Goal: Transaction & Acquisition: Purchase product/service

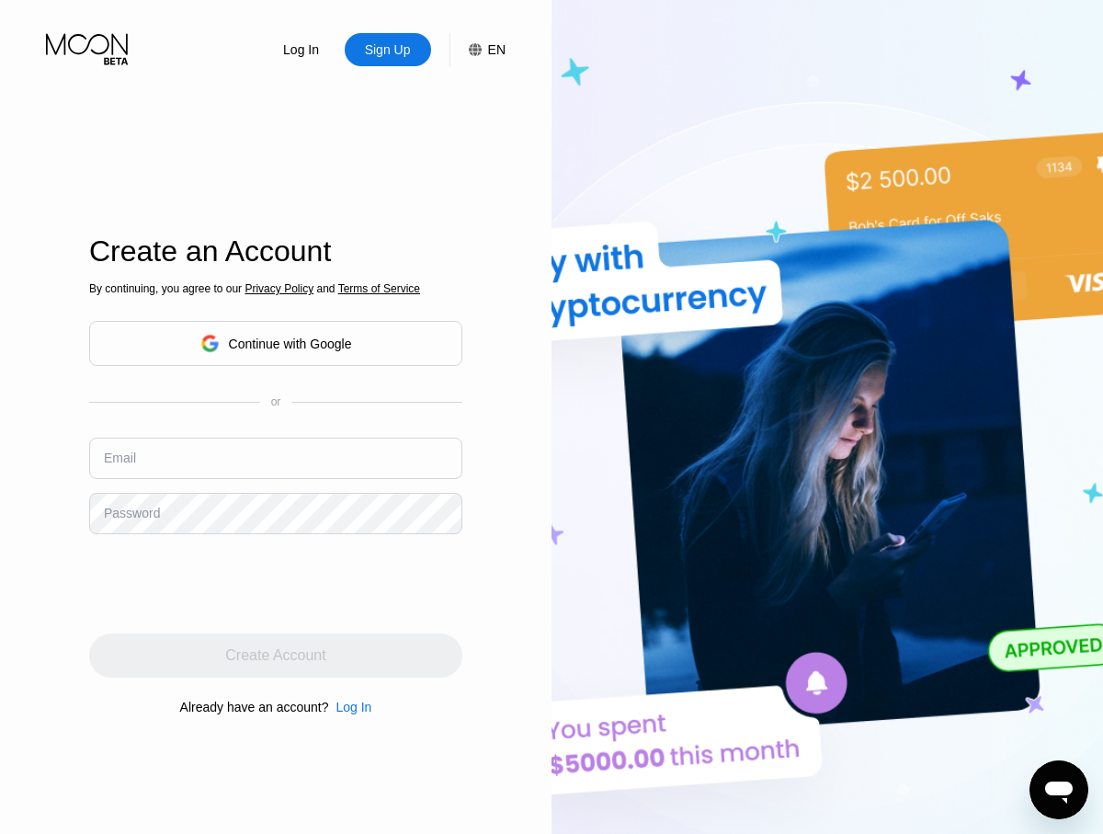
click at [276, 458] on input "text" at bounding box center [275, 457] width 373 height 41
type input "[EMAIL_ADDRESS][DOMAIN_NAME]"
click at [276, 655] on div "Create Account" at bounding box center [275, 655] width 100 height 18
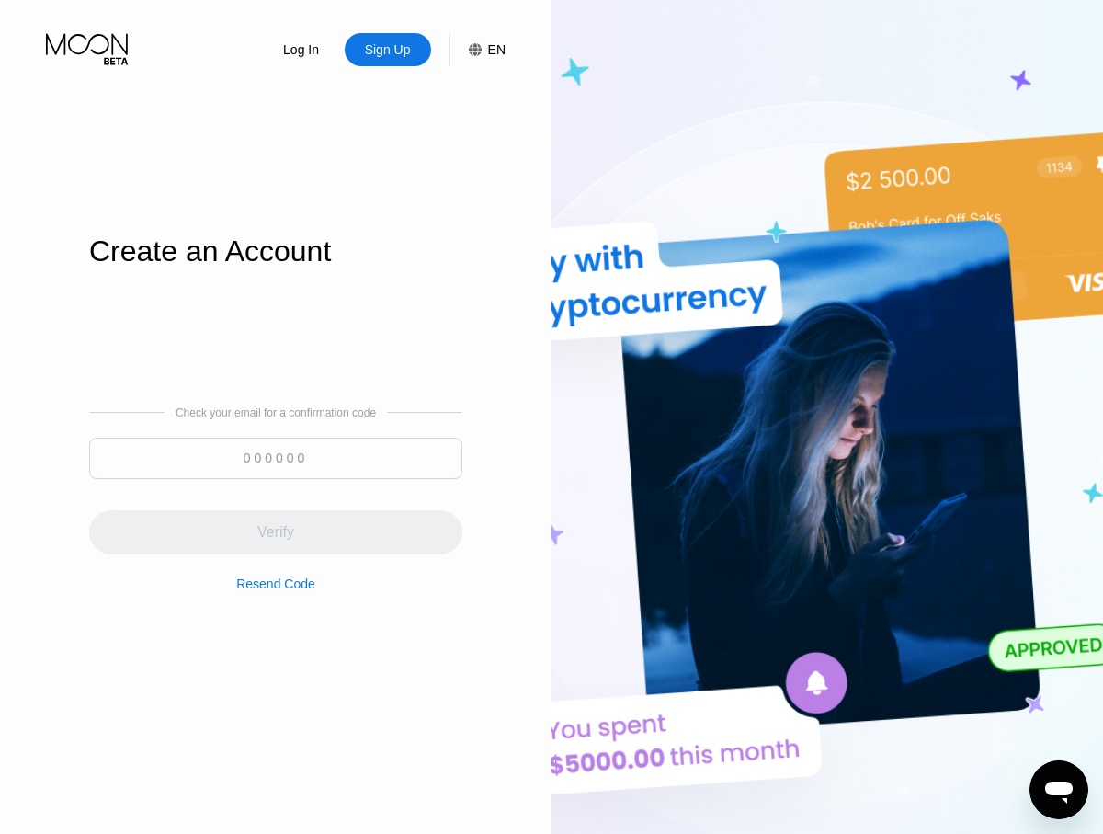
click at [276, 458] on input at bounding box center [275, 457] width 373 height 41
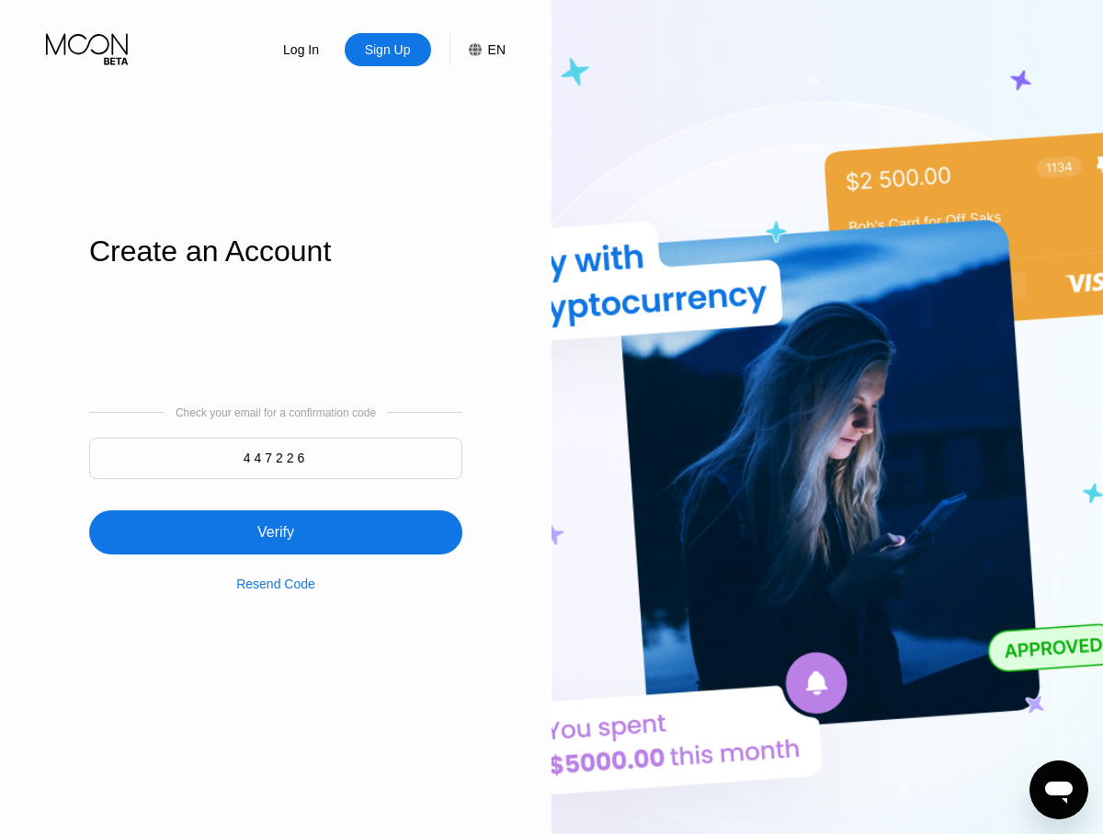
type input "447226"
click at [276, 521] on div "Verify" at bounding box center [275, 532] width 373 height 44
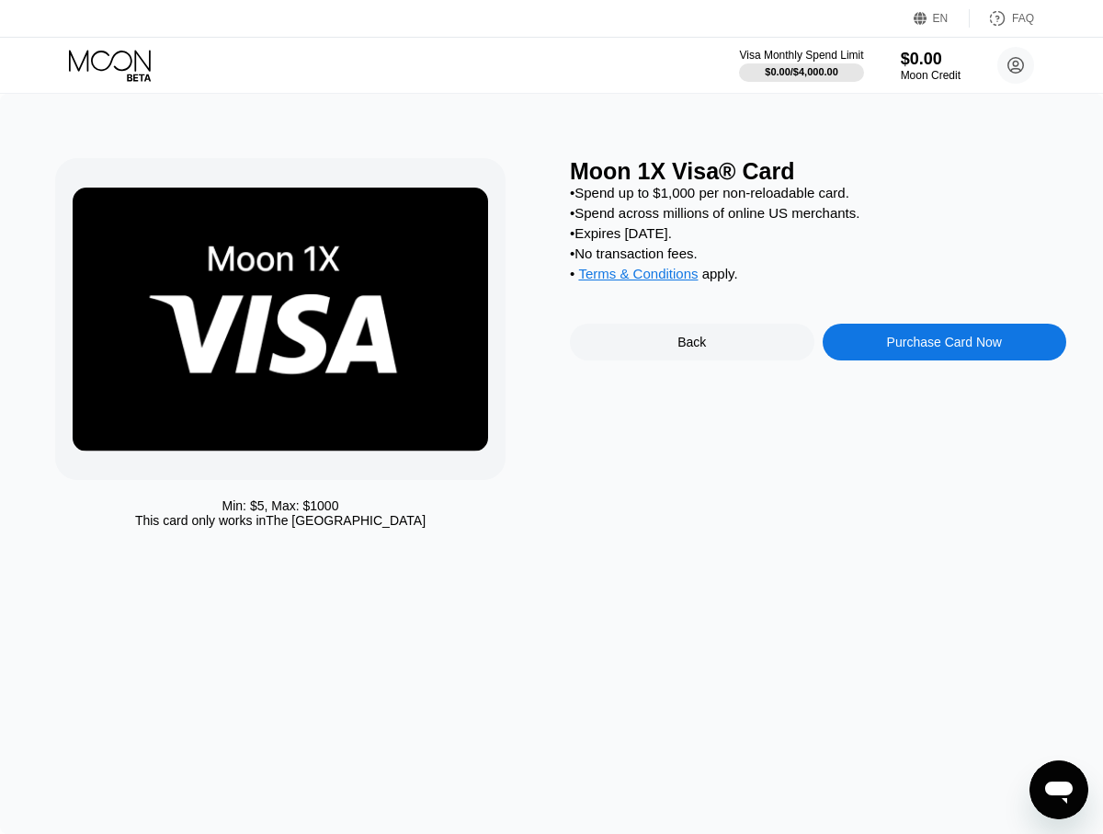
click at [944, 345] on div "Purchase Card Now" at bounding box center [944, 342] width 115 height 15
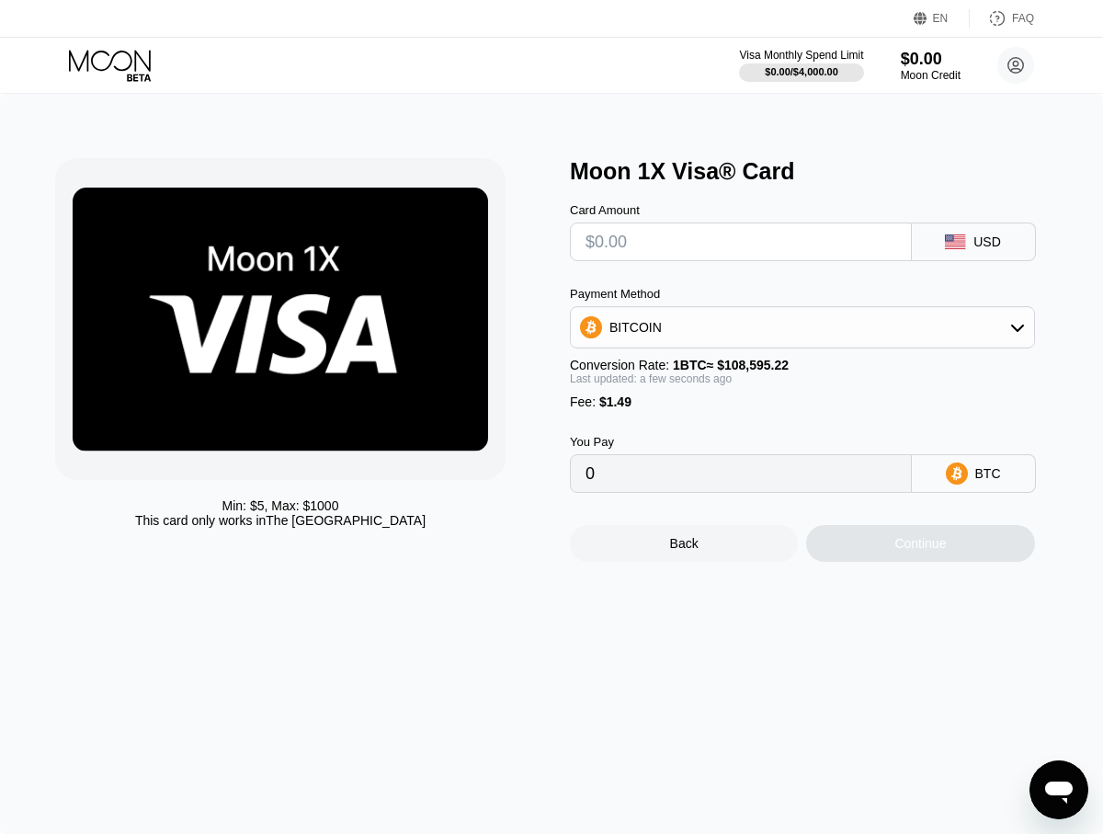
click at [740, 242] on input "text" at bounding box center [740, 241] width 311 height 37
type input "$2"
type input "0.00003214"
type input "$28"
type input "0.00027156"
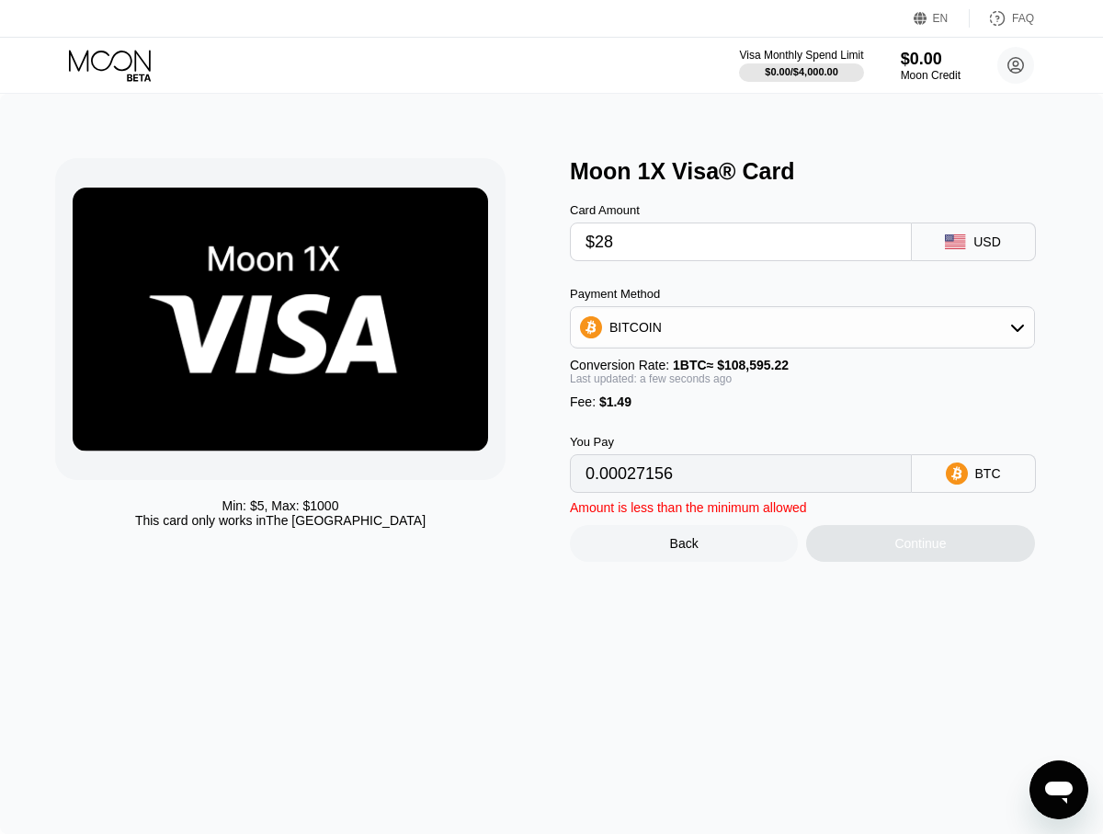
type input "$280"
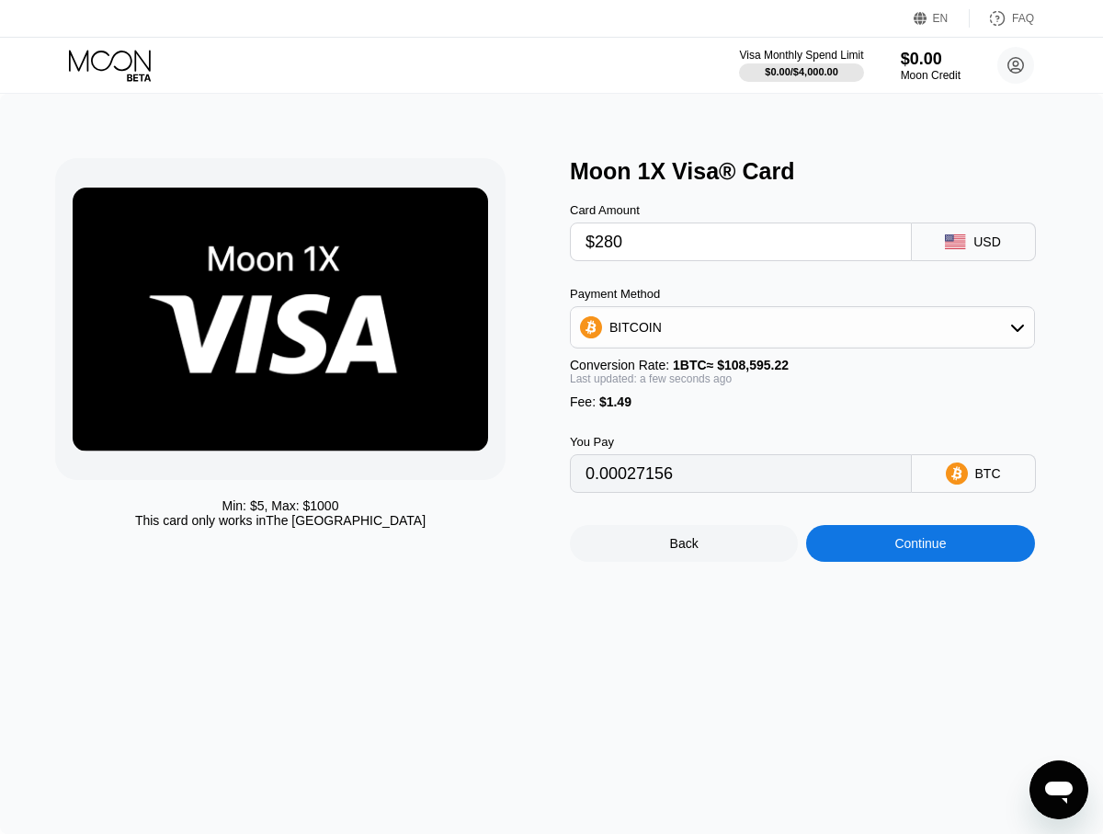
type input "0.00259211"
click at [920, 544] on div "Continue" at bounding box center [919, 543] width 51 height 15
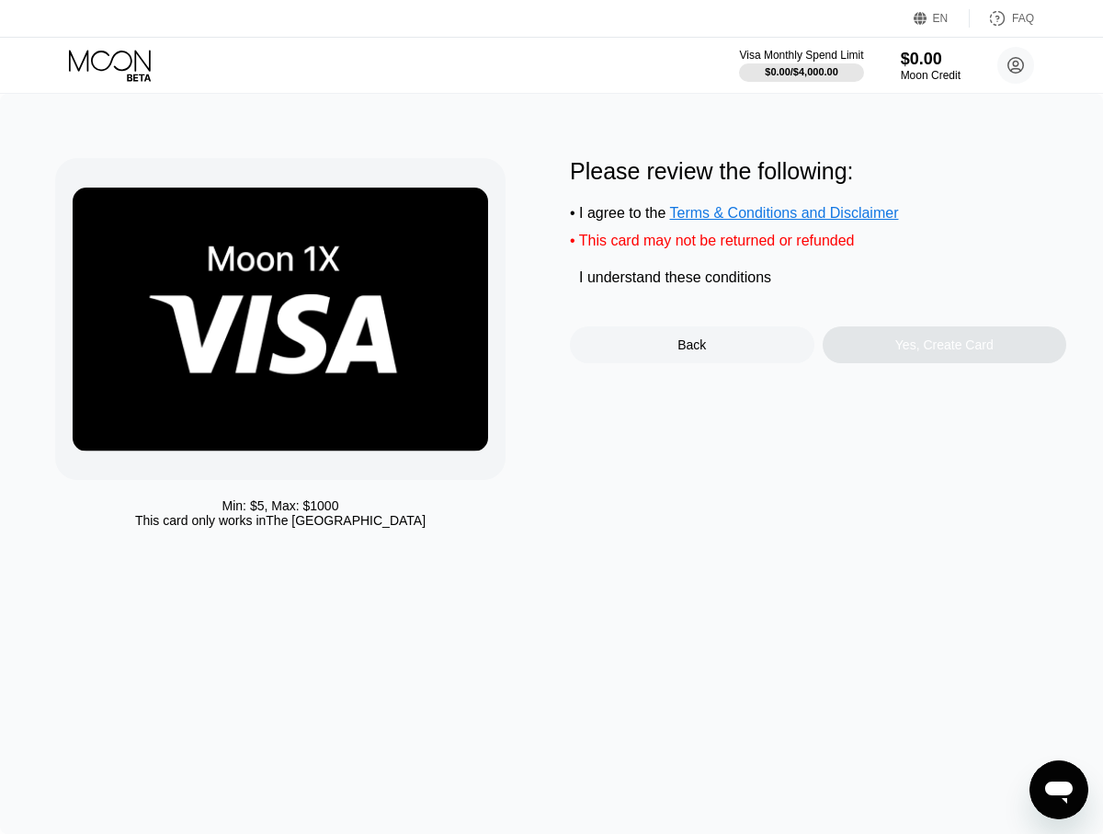
click at [677, 281] on div "I understand these conditions" at bounding box center [675, 277] width 192 height 17
click at [944, 347] on div "Yes, Create Card" at bounding box center [944, 344] width 98 height 15
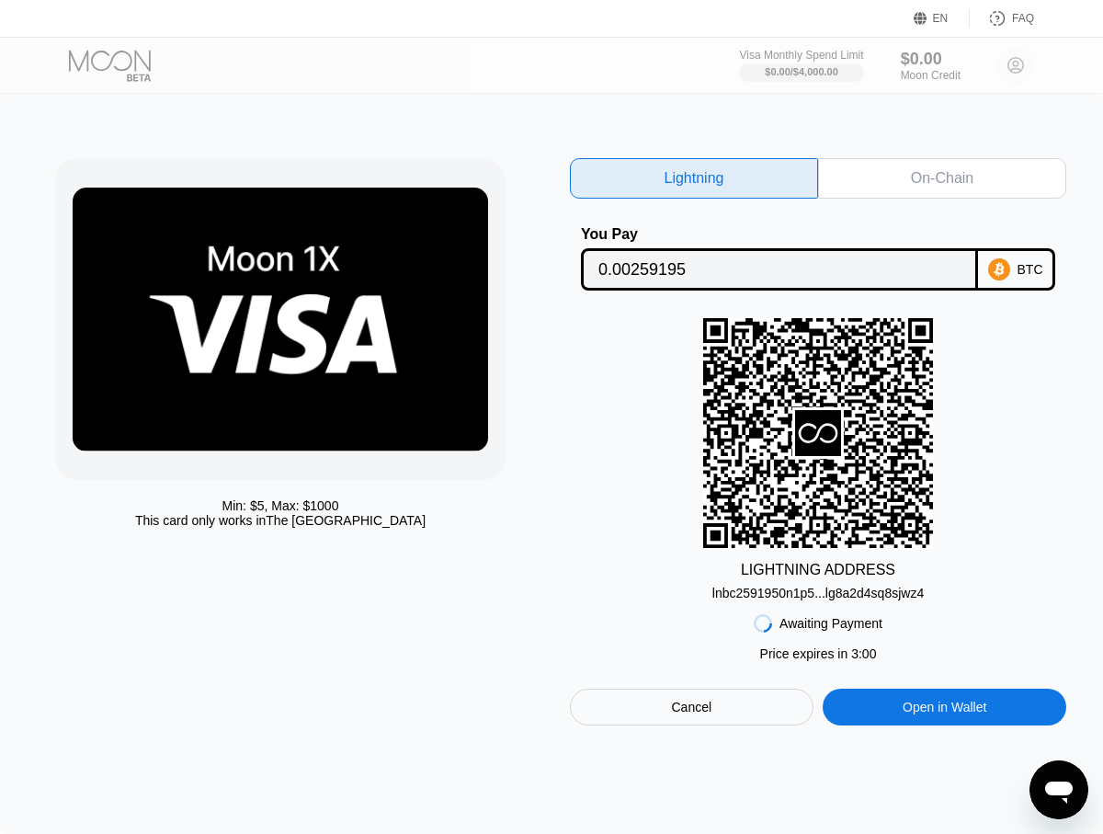
click at [942, 178] on div "On-Chain" at bounding box center [942, 178] width 62 height 18
